Goal: Information Seeking & Learning: Learn about a topic

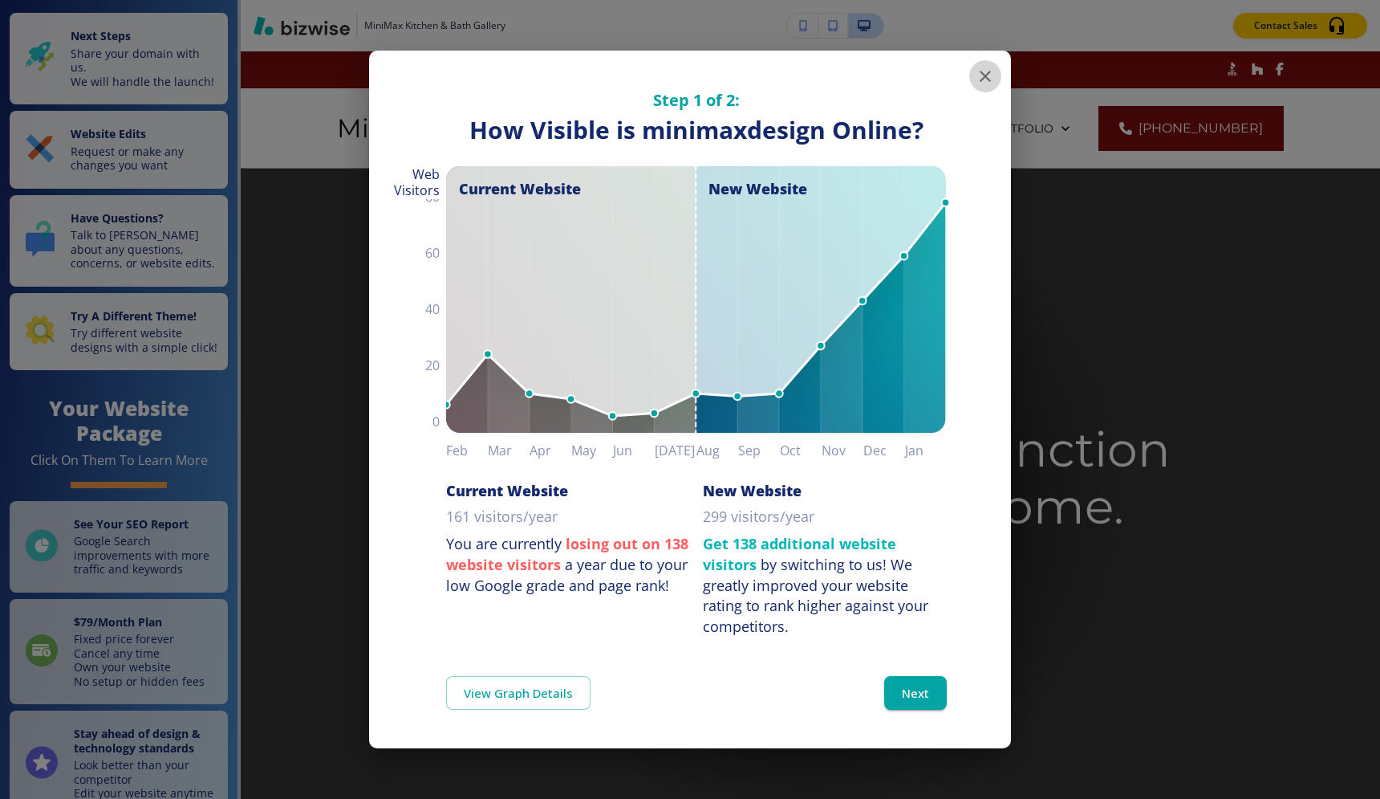
click at [982, 71] on icon "button" at bounding box center [985, 76] width 19 height 19
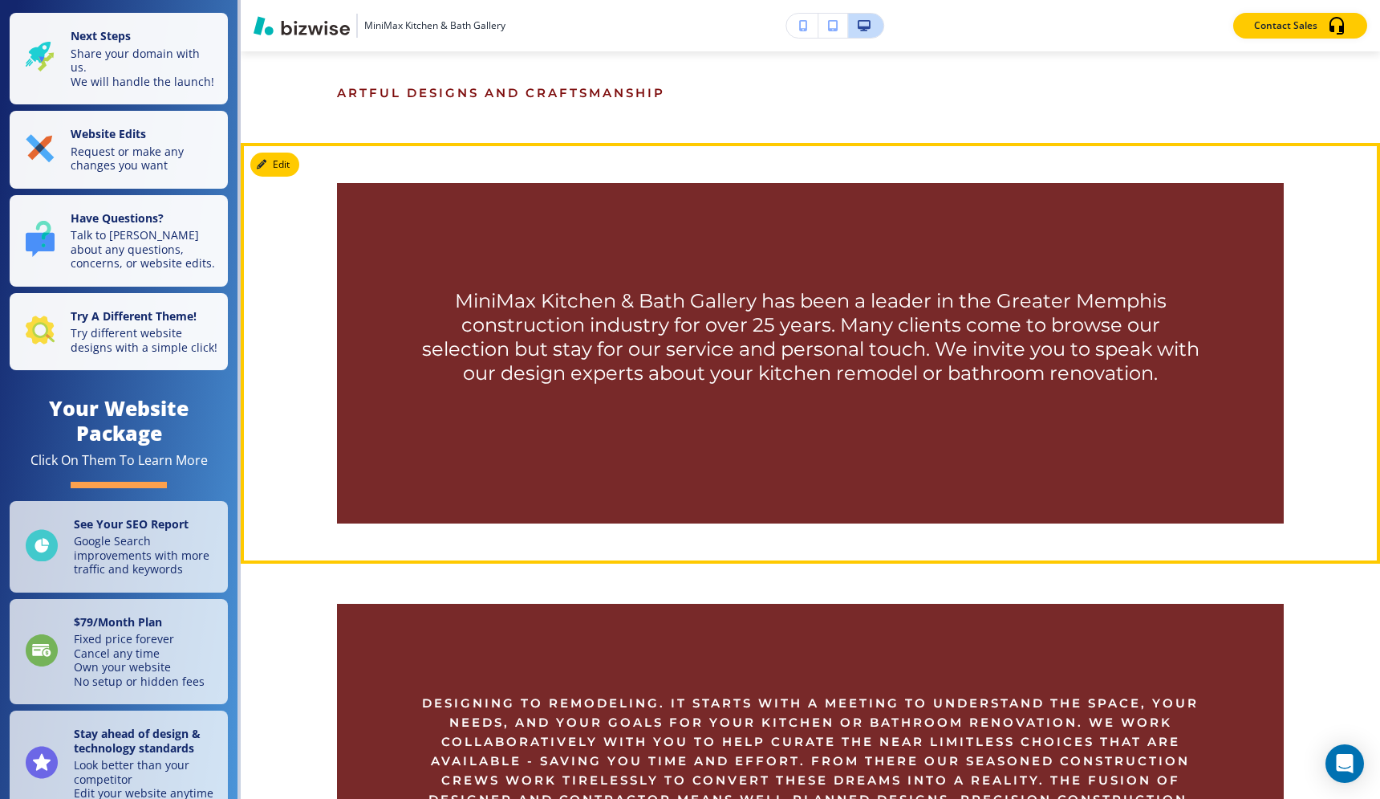
scroll to position [824, 0]
